Goal: Find specific page/section: Find specific page/section

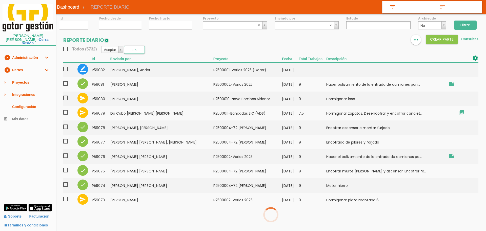
select select
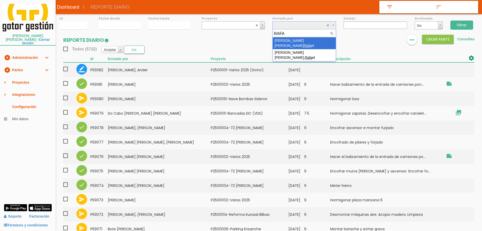
type input "RAFA"
select select "150"
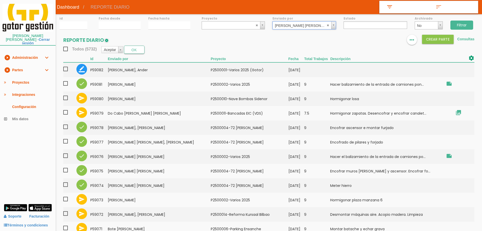
click at [457, 25] on input "Filtrar" at bounding box center [461, 24] width 23 height 9
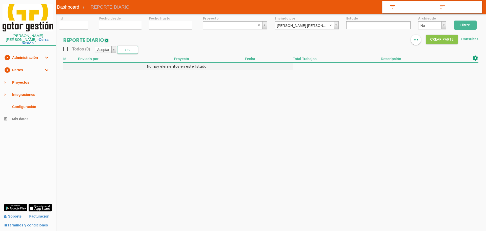
select select
